Goal: Information Seeking & Learning: Learn about a topic

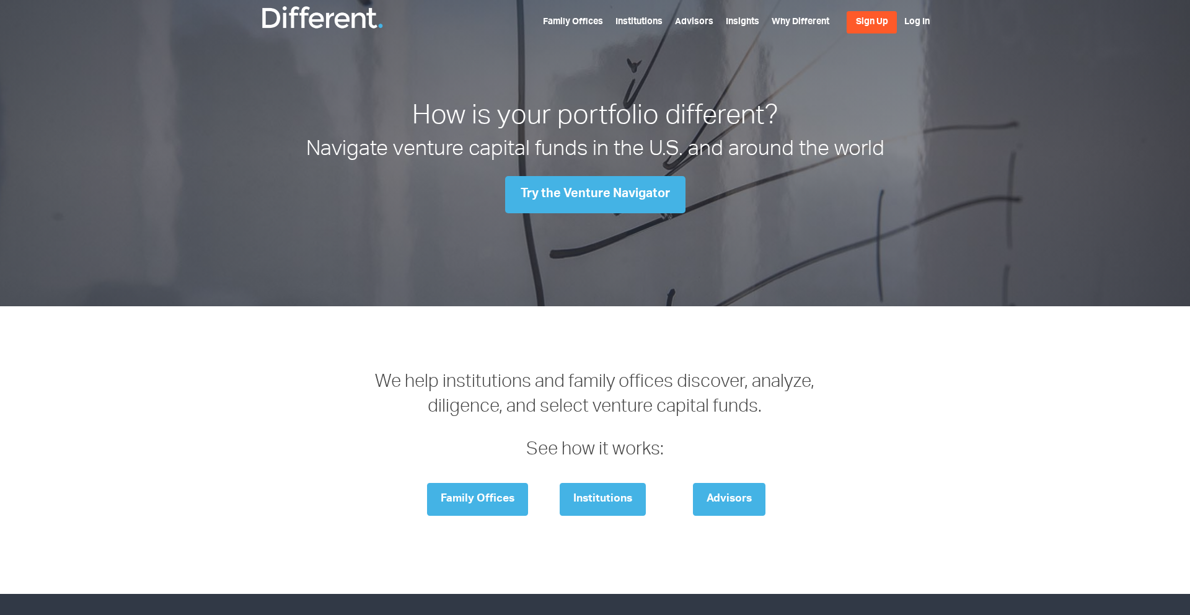
scroll to position [1831, 0]
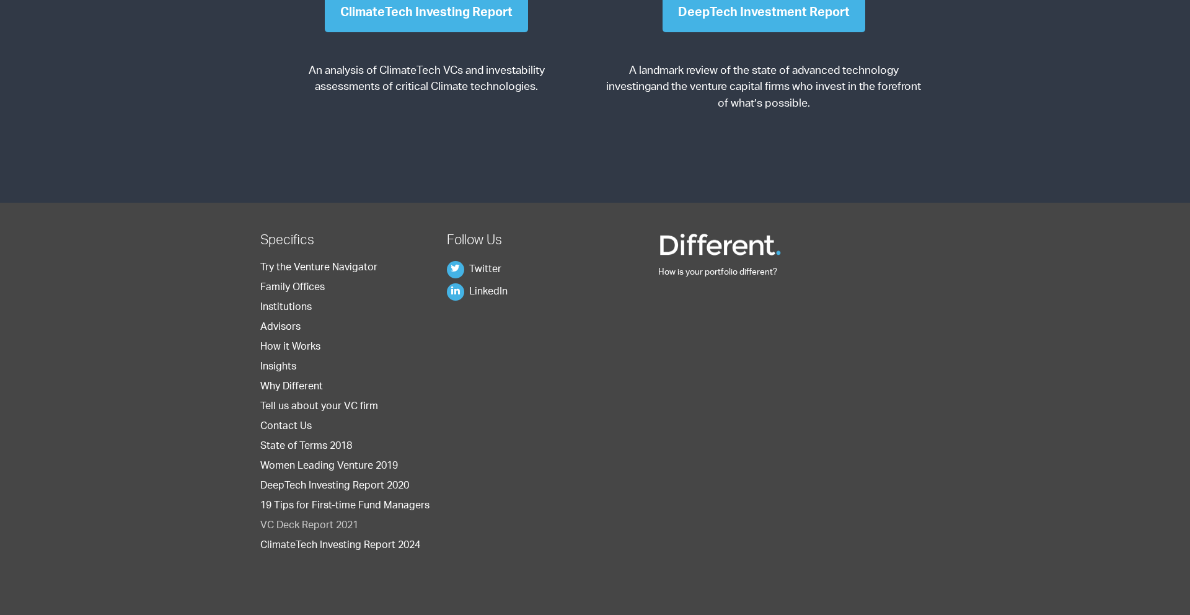
click at [305, 525] on link "VC Deck Report 2021" at bounding box center [309, 526] width 98 height 10
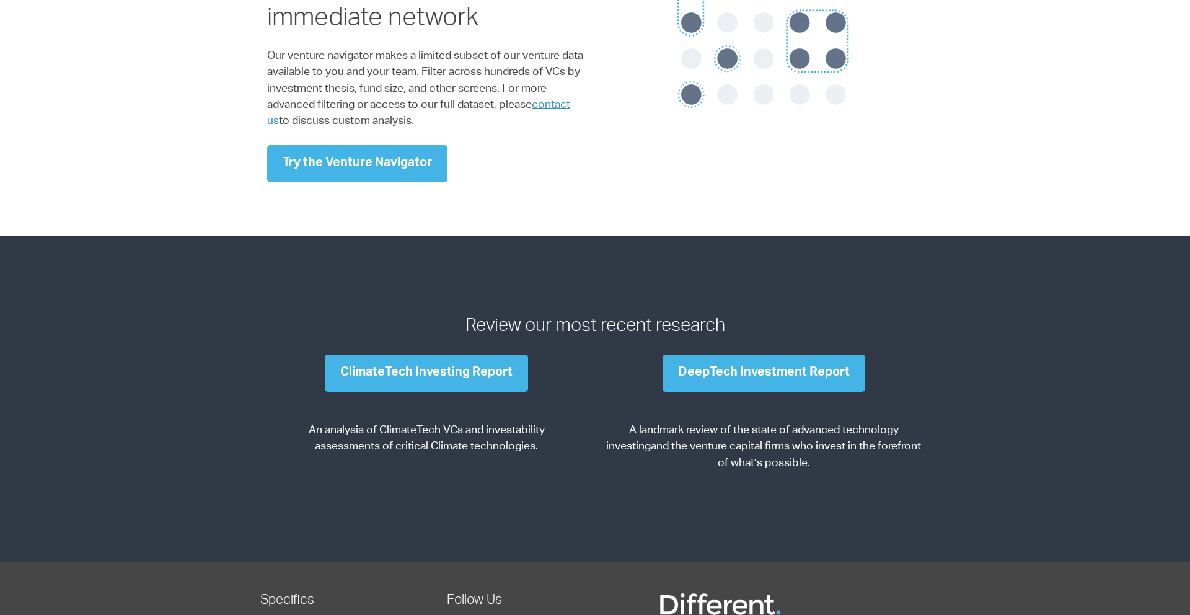
scroll to position [1831, 0]
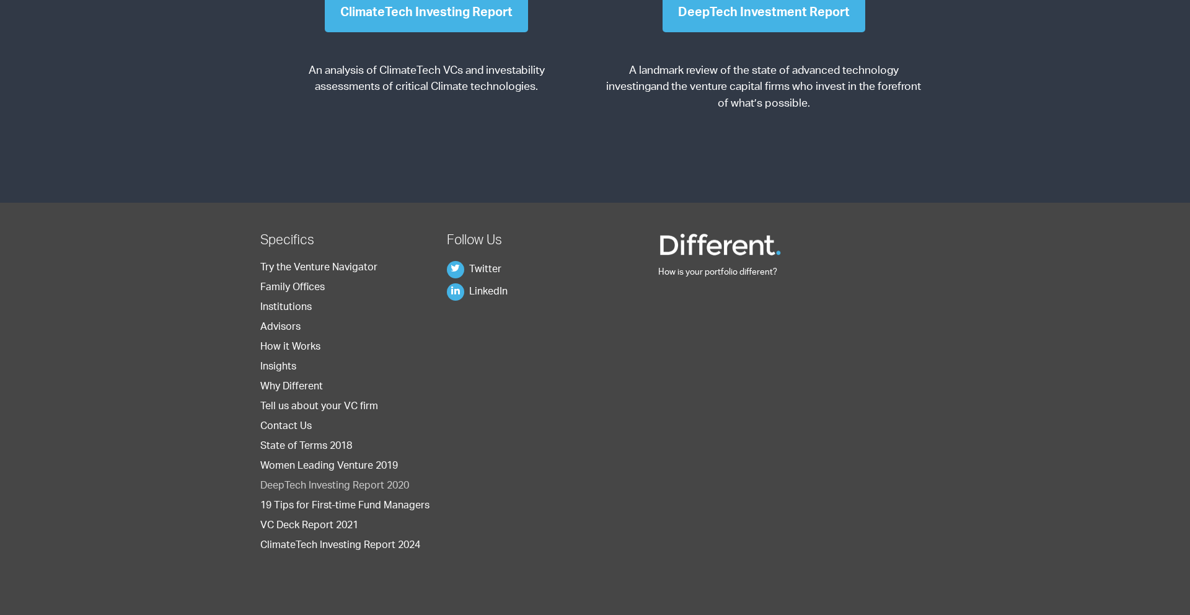
click at [281, 481] on link "DeepTech Investing Report 2020" at bounding box center [334, 486] width 149 height 10
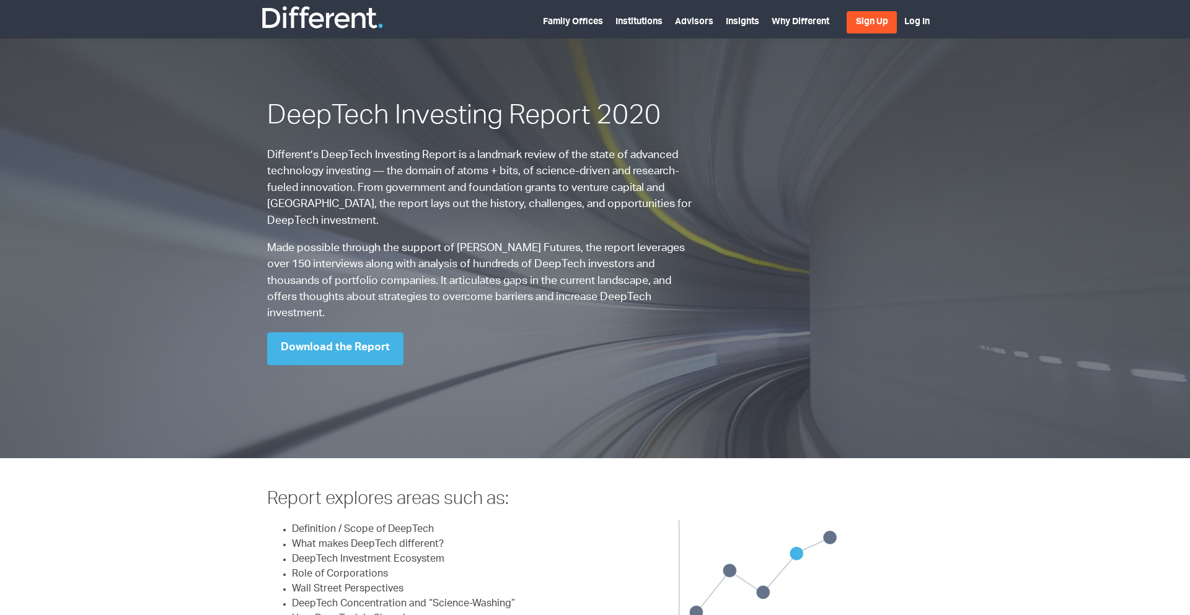
click at [691, 209] on p "Different’s DeepTech Investing Report is a landmark review of the state of adva…" at bounding box center [482, 188] width 431 height 82
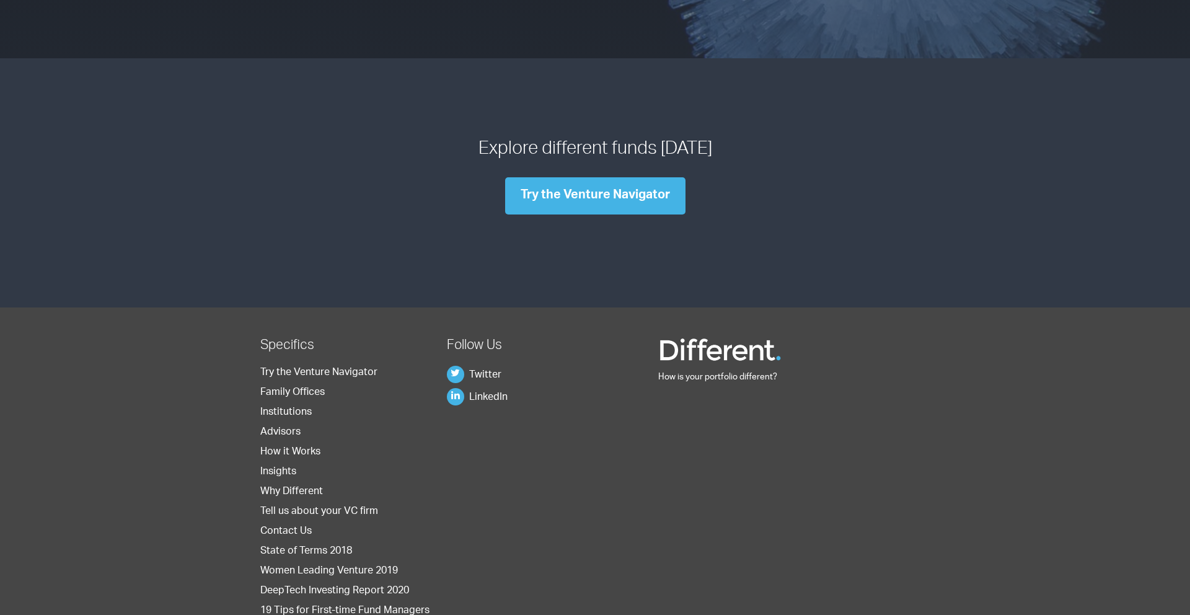
scroll to position [1399, 0]
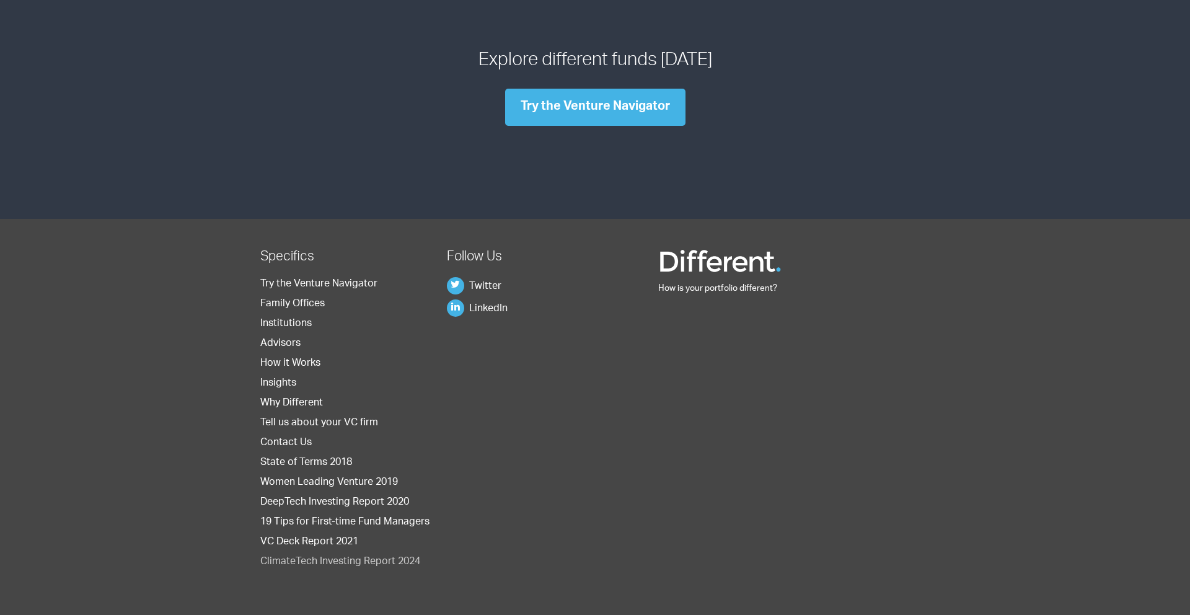
click at [357, 557] on link "ClimateTech Investing Report 2024" at bounding box center [340, 562] width 160 height 10
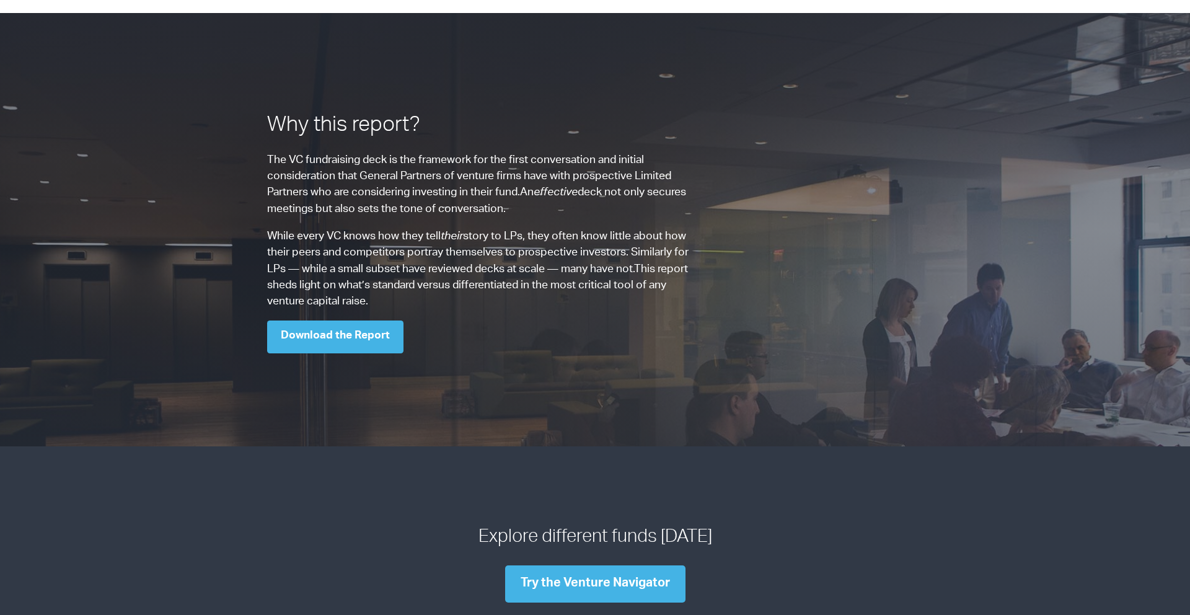
scroll to position [1107, 0]
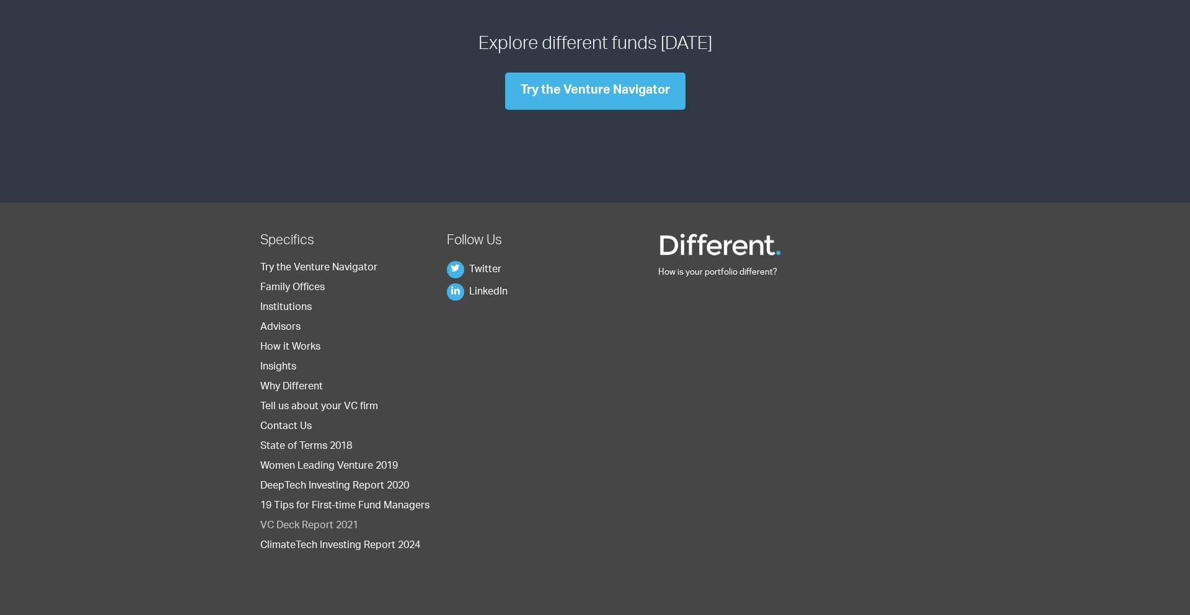
click at [300, 526] on link "VC Deck Report 2021" at bounding box center [309, 526] width 98 height 10
